Goal: Find specific page/section: Find specific page/section

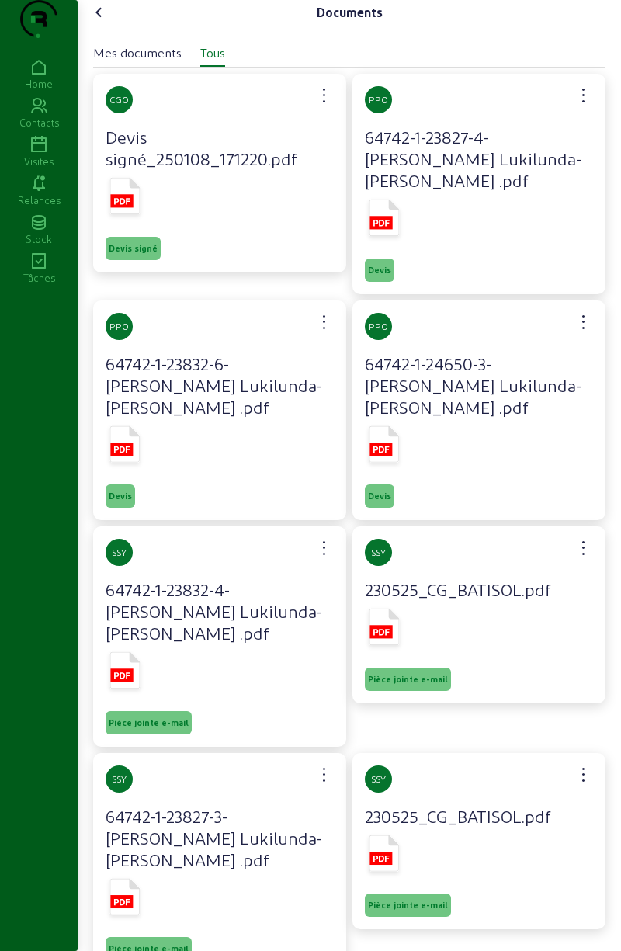
click at [106, 22] on icon at bounding box center [99, 12] width 19 height 19
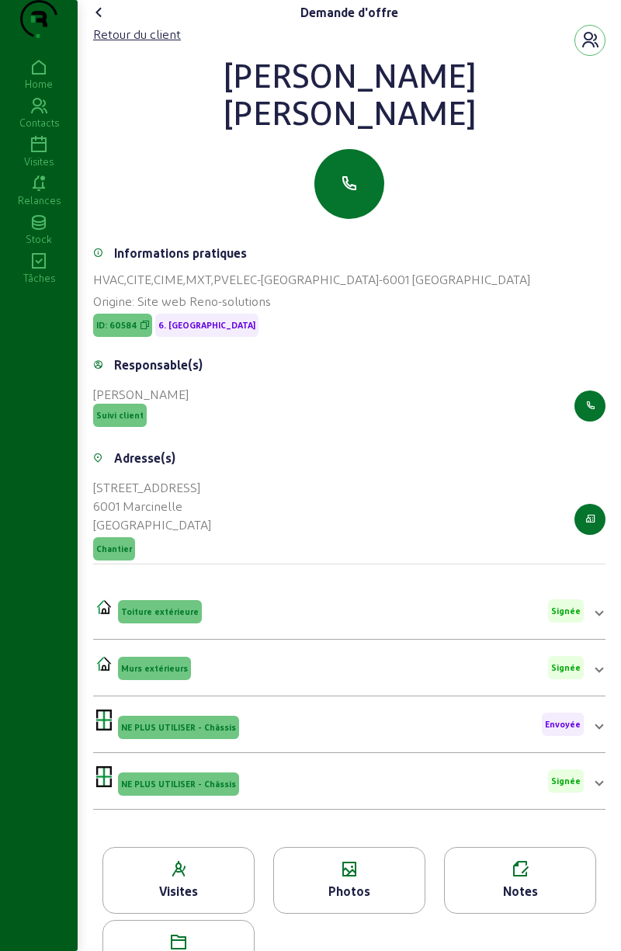
click at [106, 22] on icon at bounding box center [99, 12] width 19 height 19
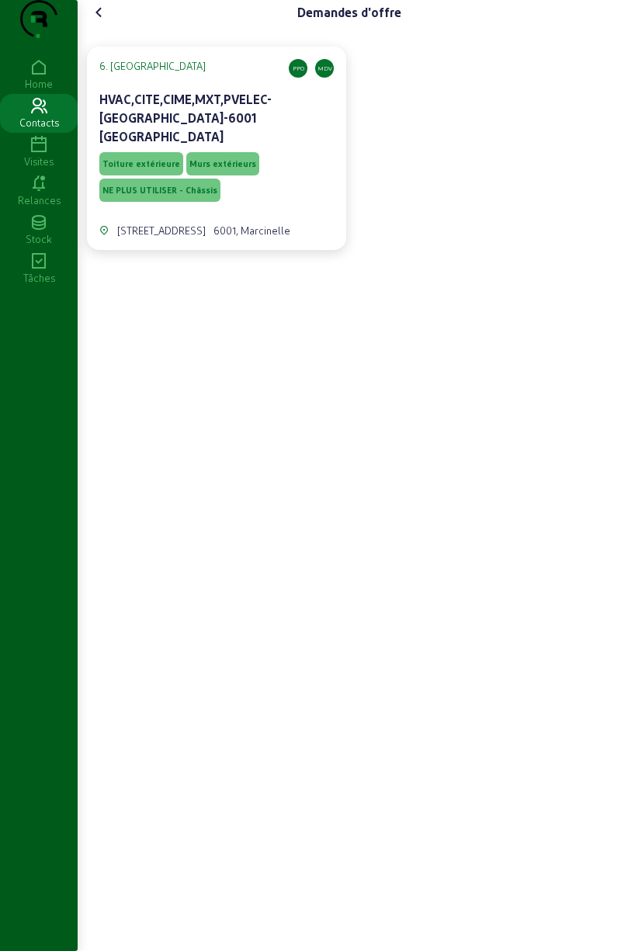
click at [107, 25] on cam-font-icon at bounding box center [99, 12] width 25 height 25
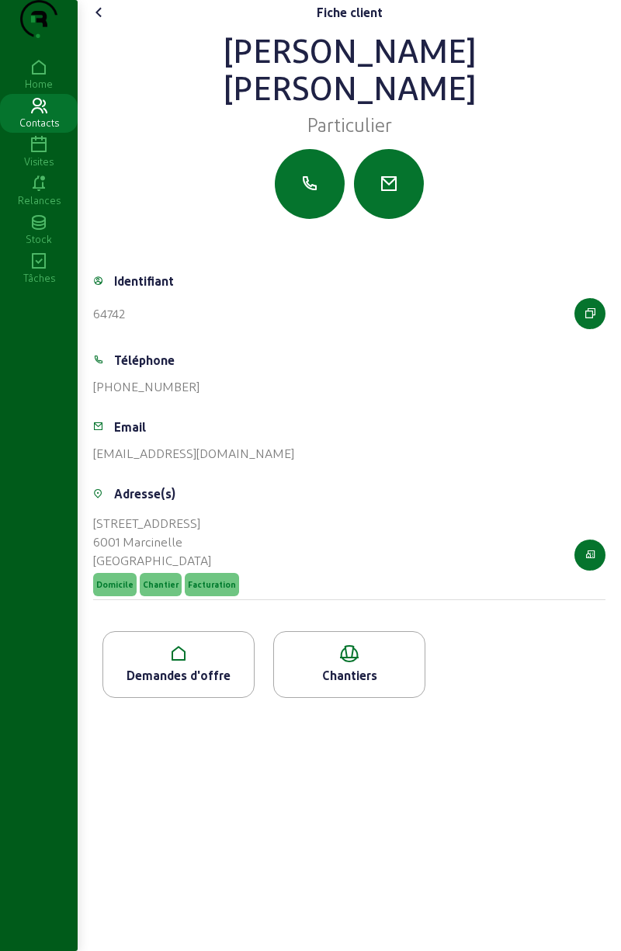
click at [109, 22] on icon at bounding box center [99, 12] width 19 height 19
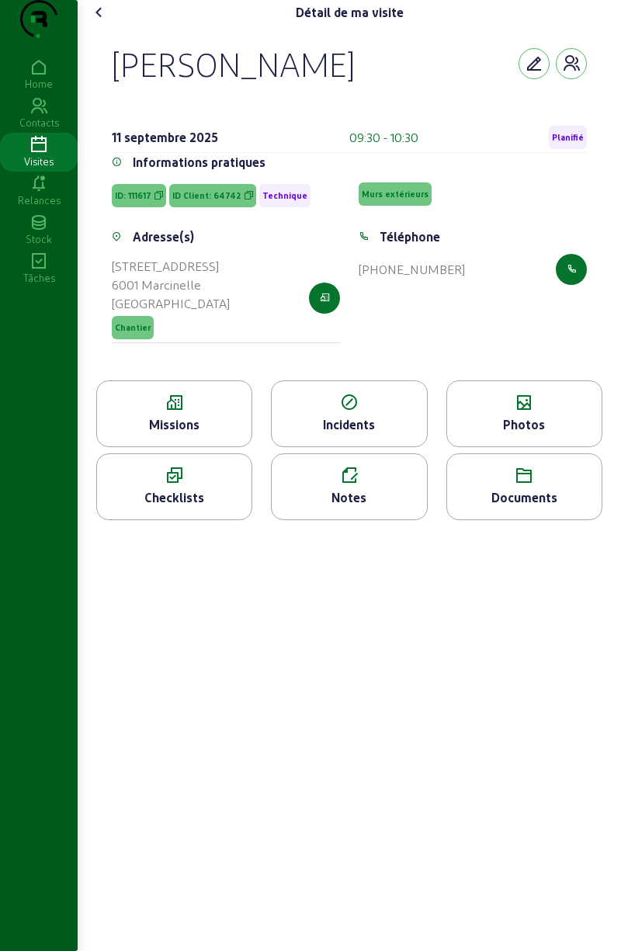
click at [527, 434] on div "Photos" at bounding box center [524, 424] width 154 height 19
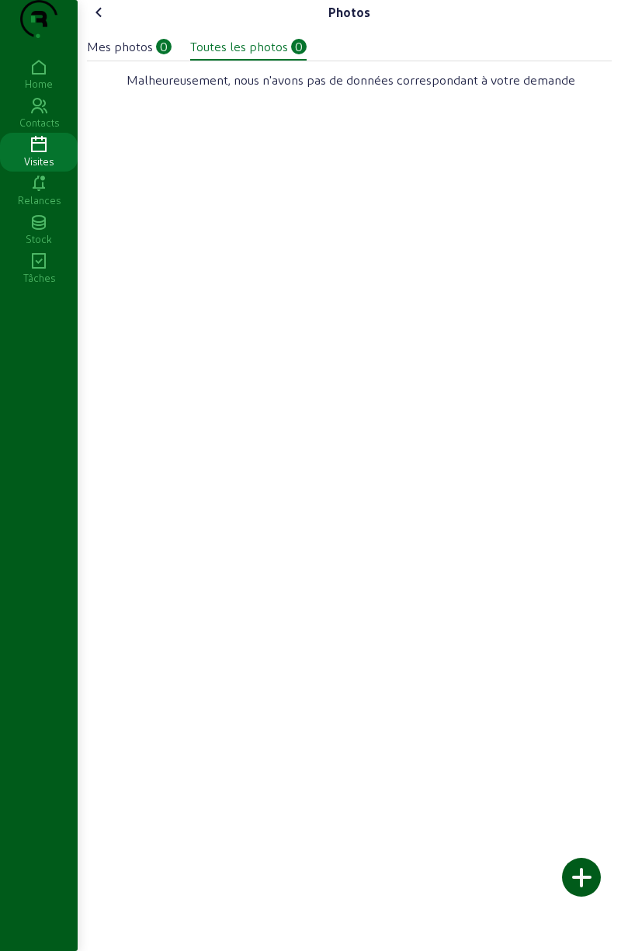
click at [594, 880] on div at bounding box center [581, 877] width 39 height 39
